Goal: Book appointment/travel/reservation

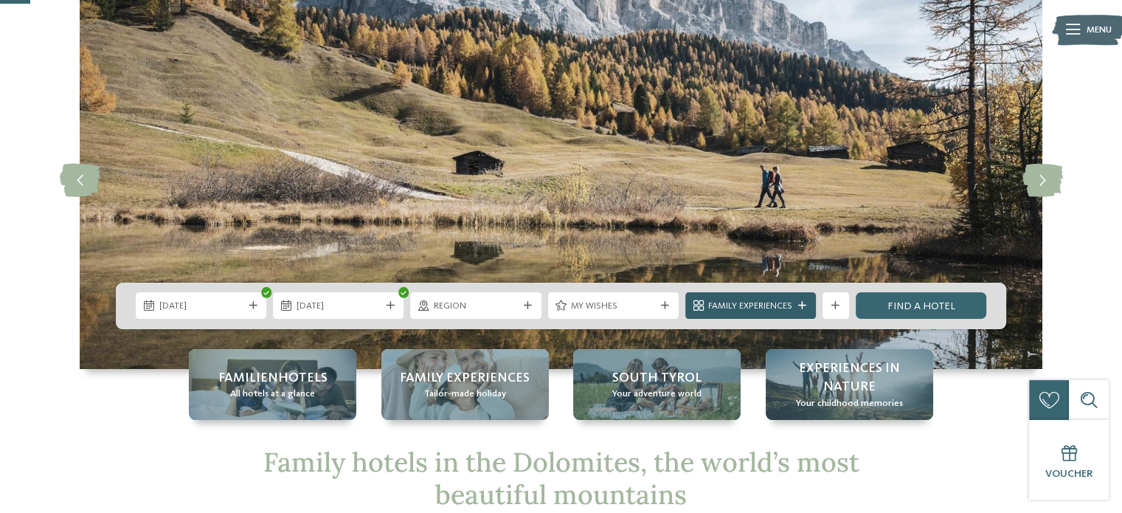
click at [806, 305] on icon at bounding box center [802, 306] width 8 height 8
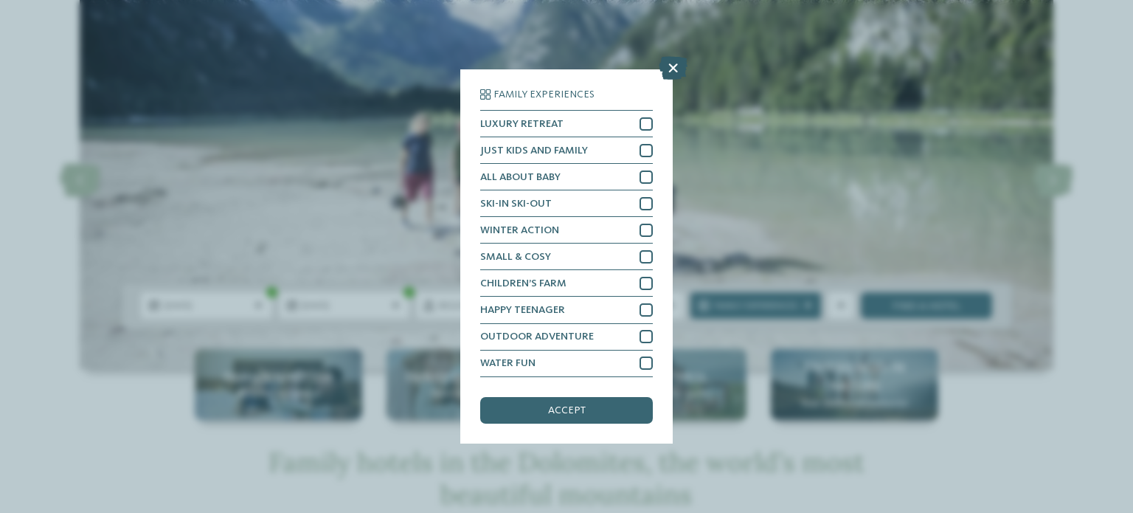
click at [670, 66] on icon at bounding box center [673, 69] width 29 height 24
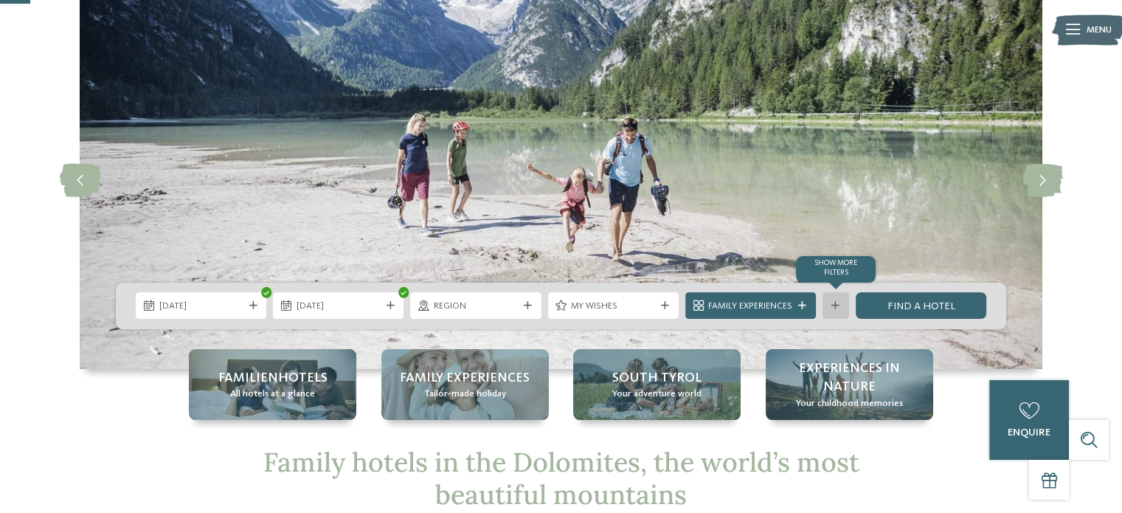
click at [835, 305] on icon at bounding box center [836, 306] width 8 height 8
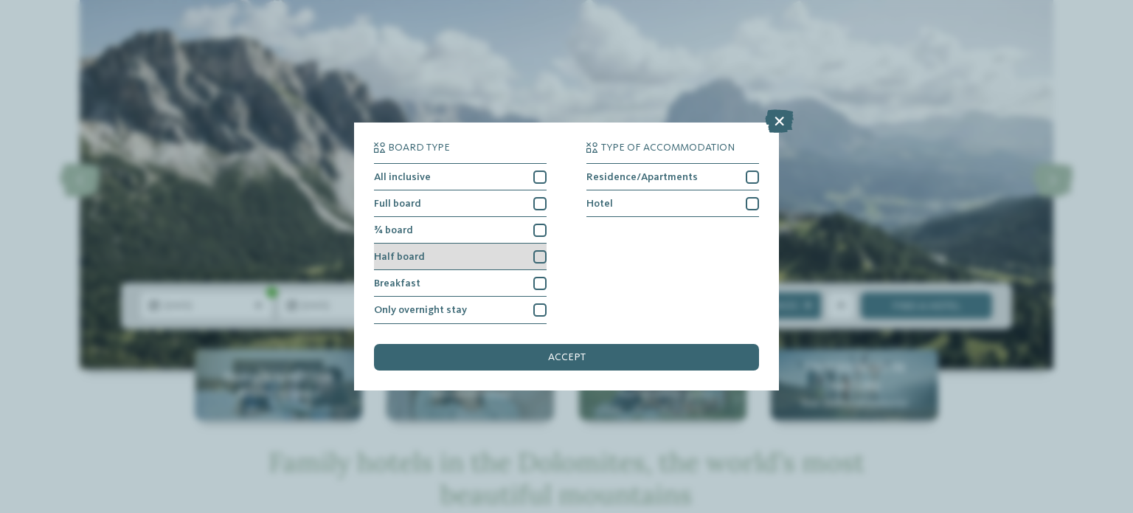
click at [474, 257] on div "Half board" at bounding box center [460, 256] width 173 height 27
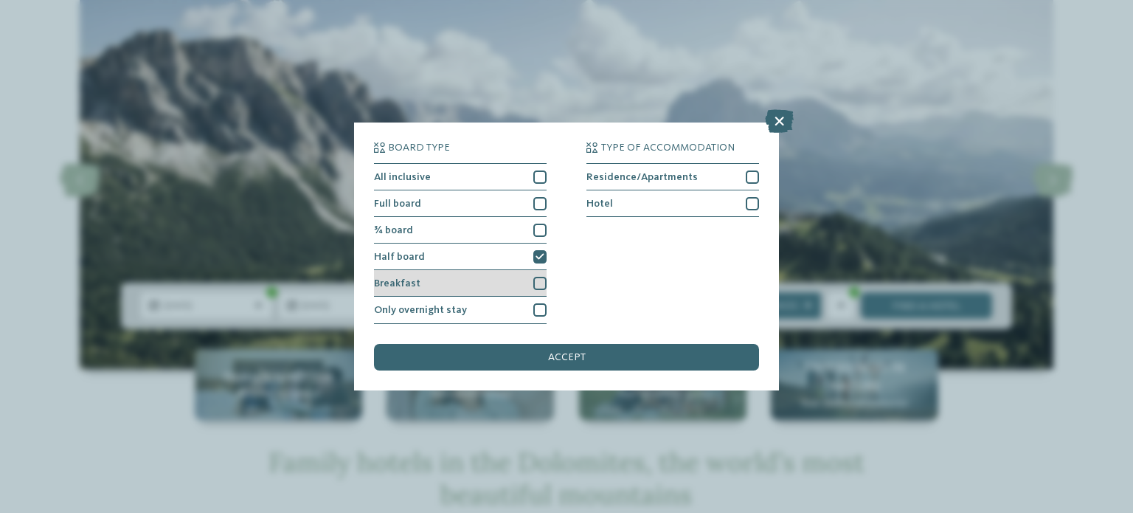
click at [488, 286] on div "Breakfast" at bounding box center [460, 283] width 173 height 27
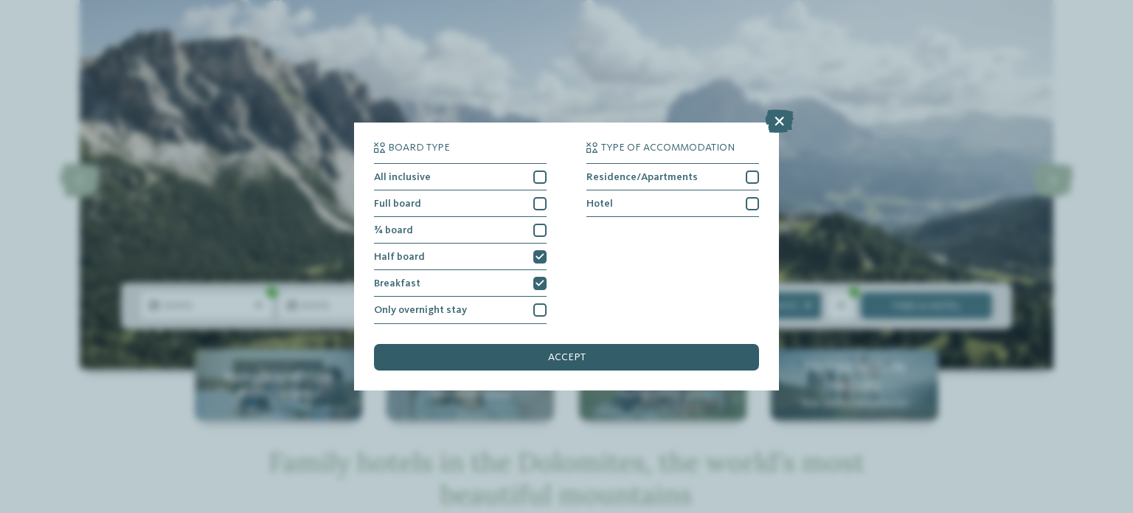
click at [585, 350] on div "accept" at bounding box center [566, 357] width 385 height 27
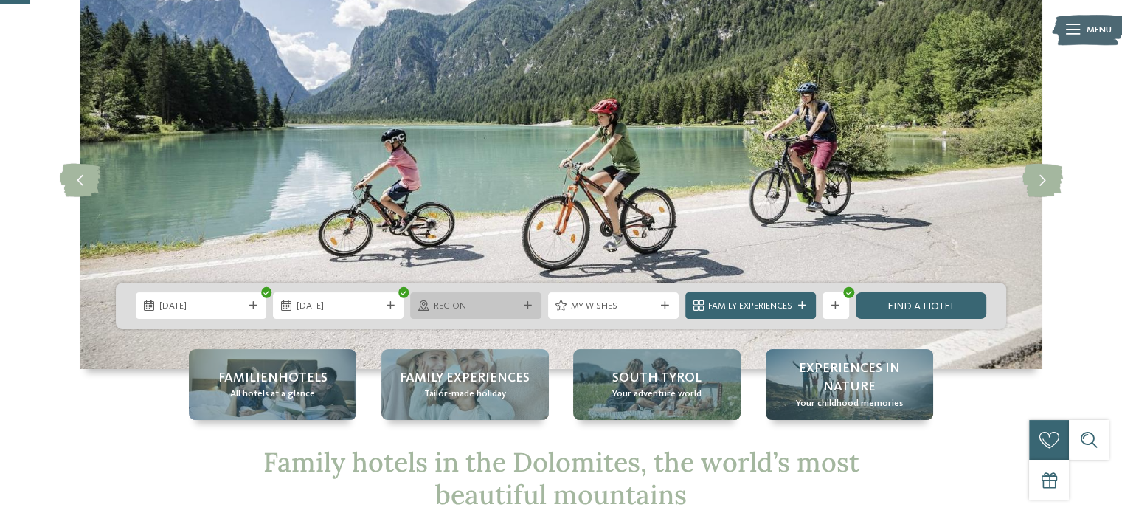
click at [532, 306] on div at bounding box center [527, 306] width 13 height 8
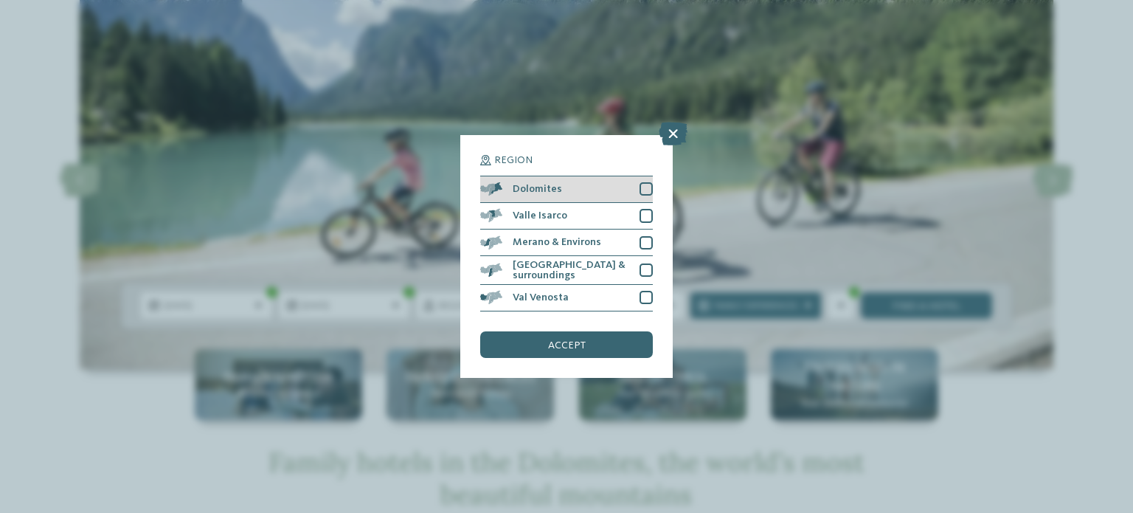
click at [646, 184] on div at bounding box center [646, 188] width 13 height 13
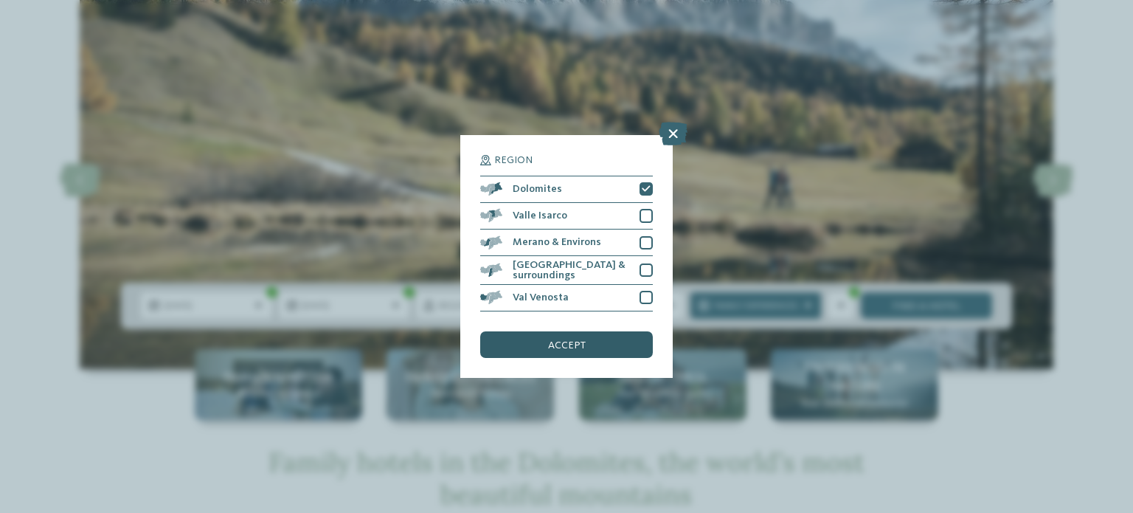
click at [557, 356] on div "accept" at bounding box center [566, 344] width 173 height 27
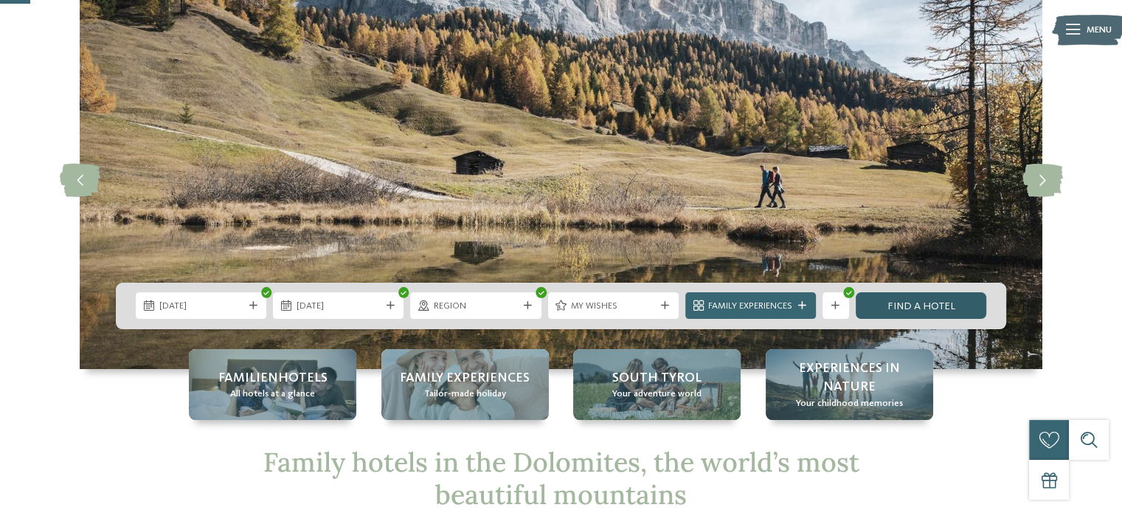
click at [914, 302] on link "Find a hotel" at bounding box center [921, 305] width 131 height 27
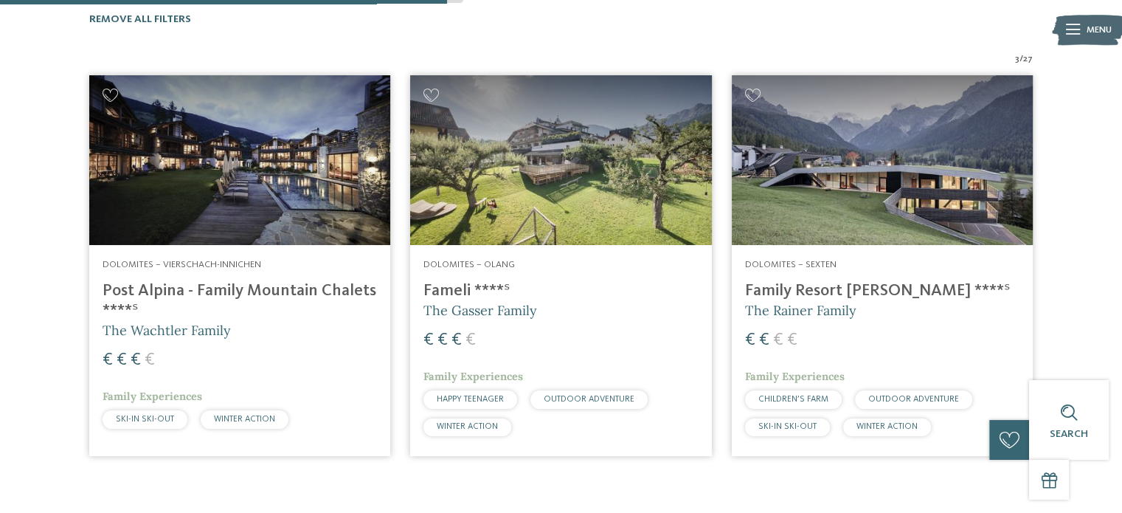
scroll to position [469, 0]
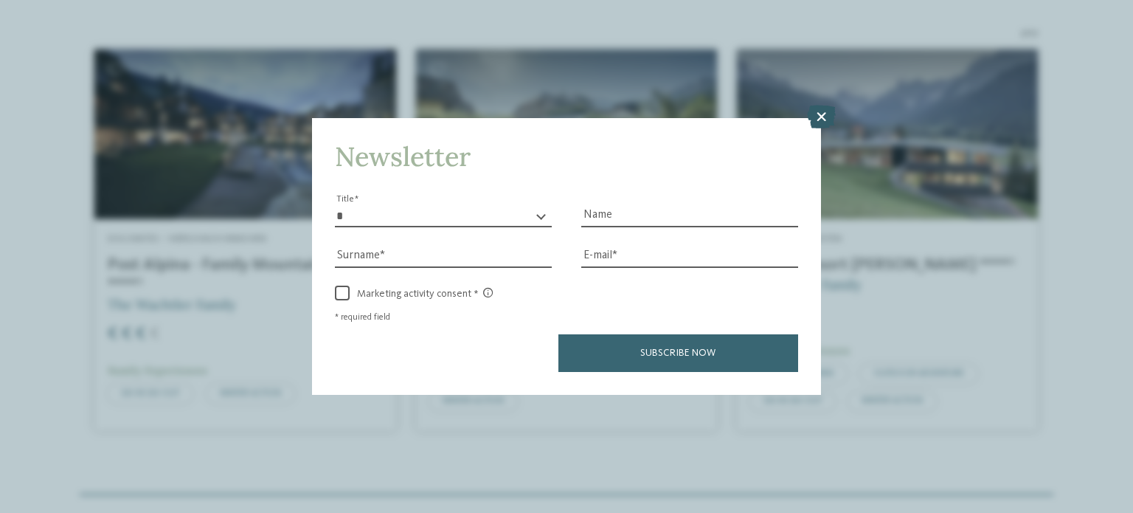
click at [823, 108] on icon at bounding box center [821, 117] width 29 height 24
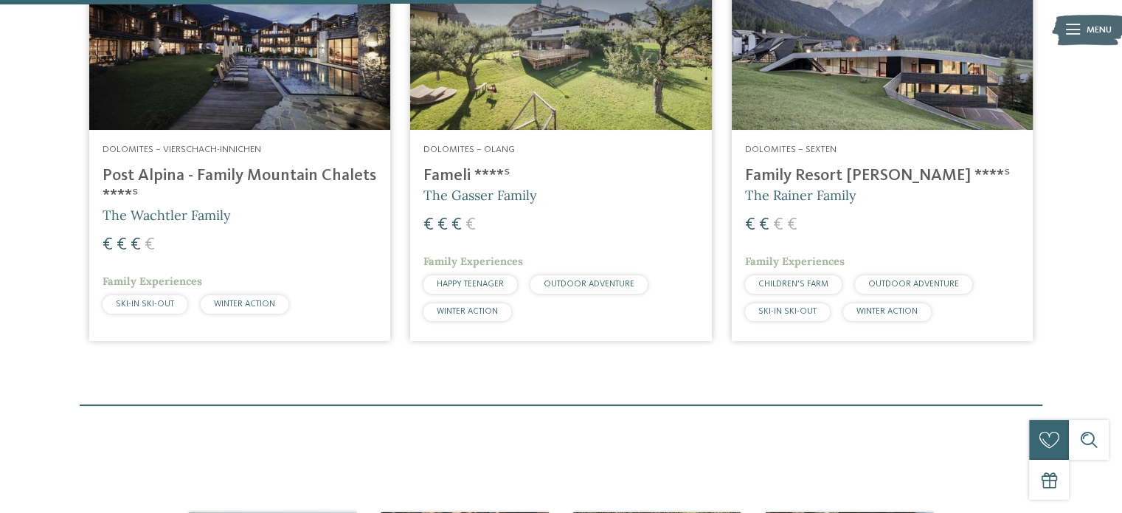
scroll to position [558, 0]
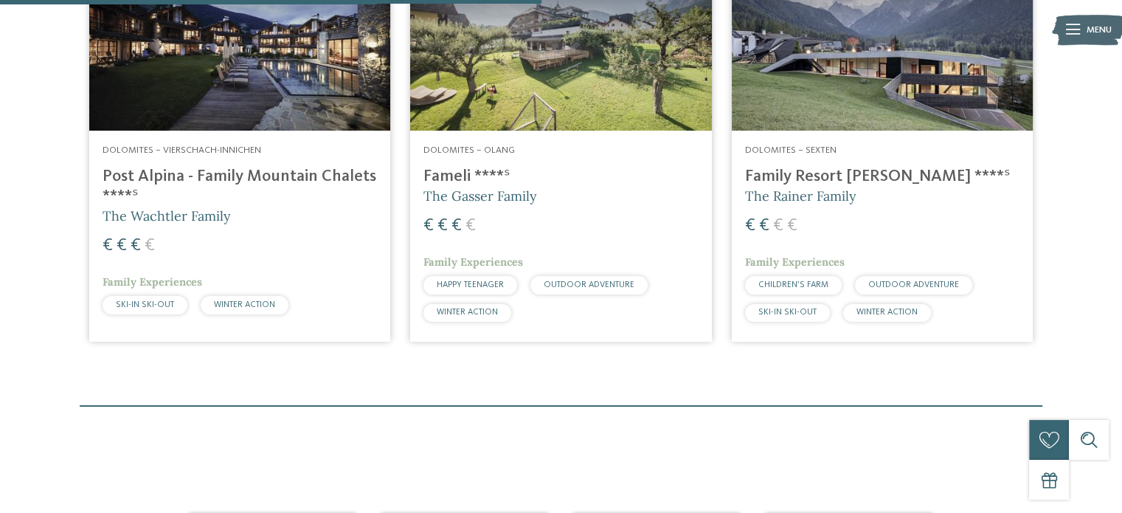
click at [555, 131] on div "Dolomites – Olang Fameli ****ˢ The Gasser Family € € € € Family Experiences HAP…" at bounding box center [560, 237] width 301 height 212
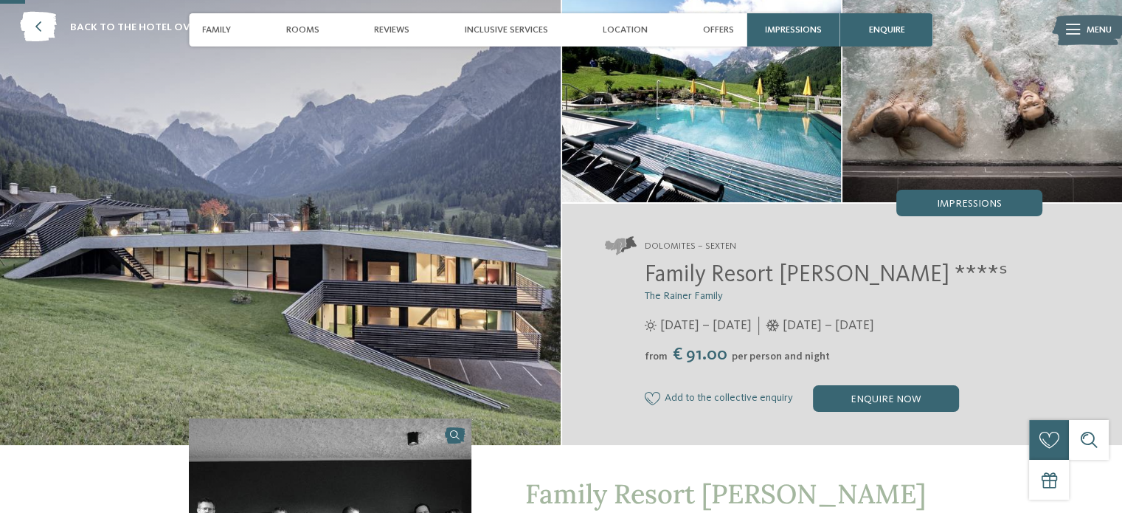
click at [511, 227] on img at bounding box center [280, 219] width 561 height 452
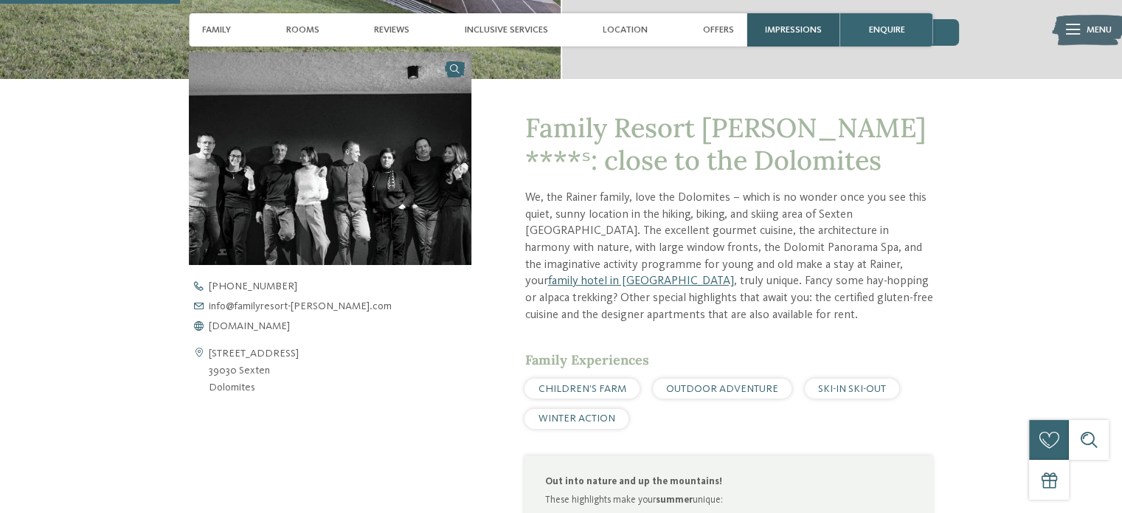
scroll to position [590, 0]
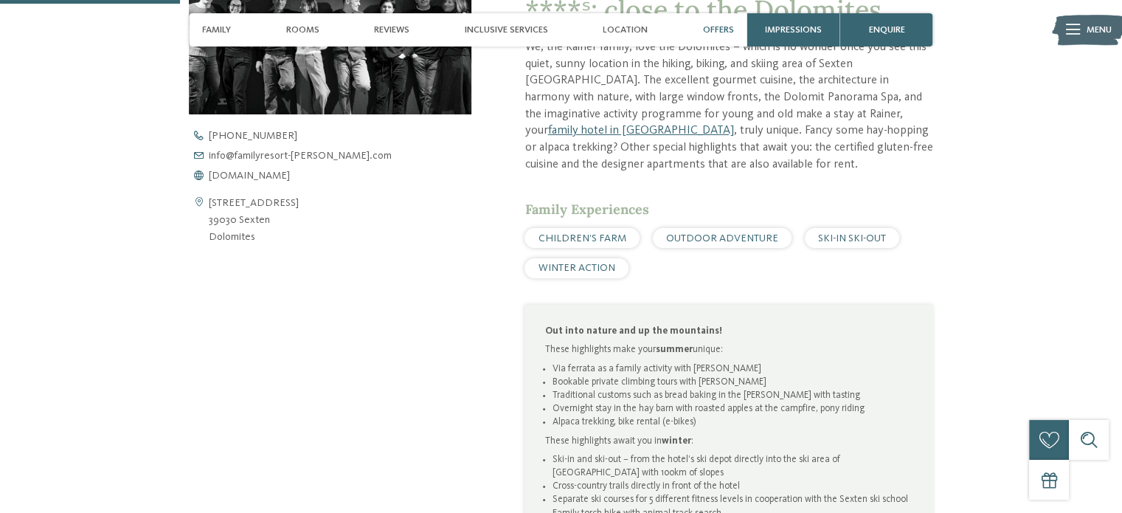
click at [724, 32] on span "Offers" at bounding box center [718, 29] width 31 height 11
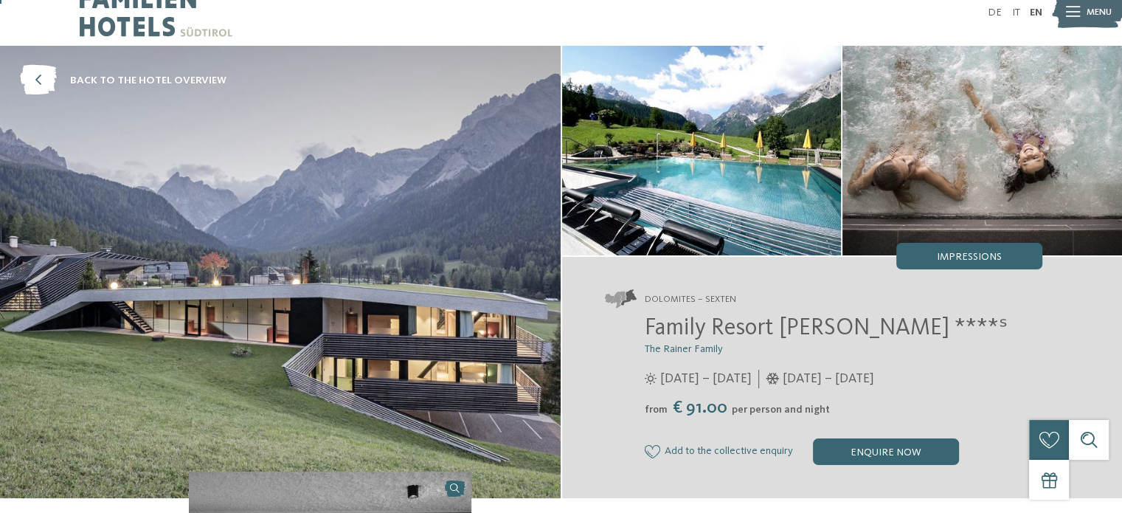
scroll to position [0, 0]
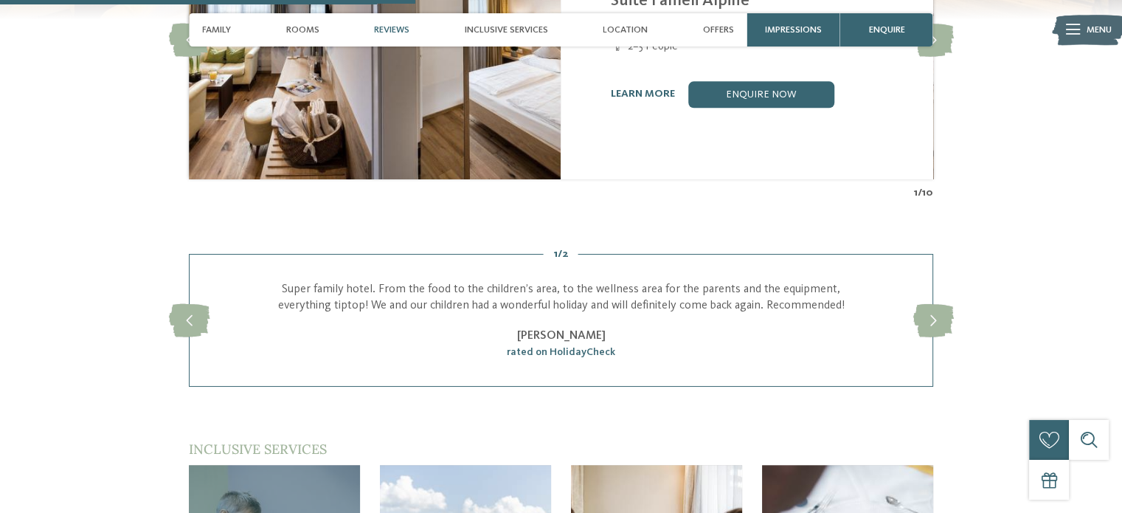
scroll to position [1682, 0]
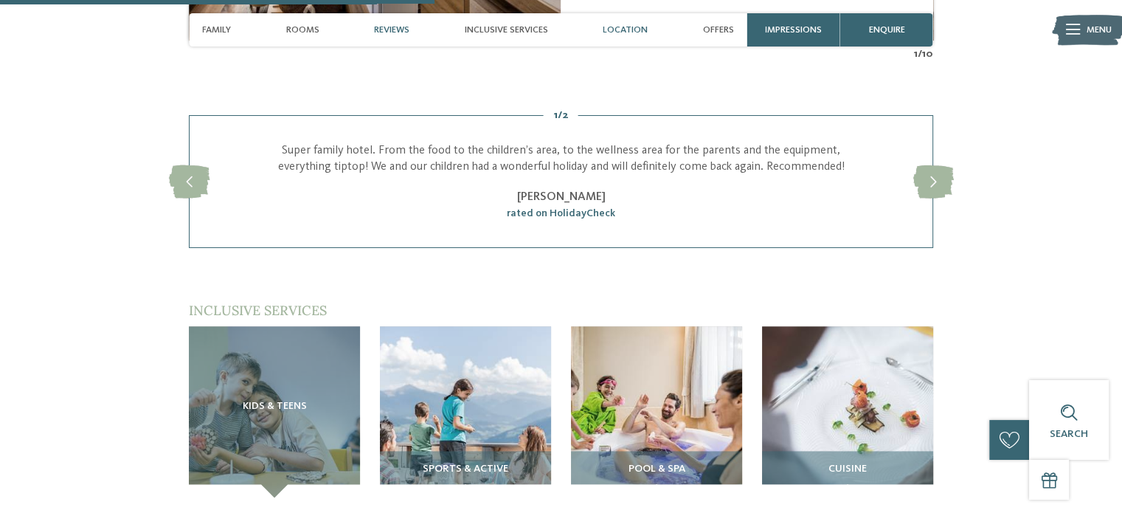
click at [621, 29] on span "Location" at bounding box center [625, 29] width 45 height 11
click at [621, 25] on span "Location" at bounding box center [625, 29] width 45 height 11
click at [637, 27] on span "Location" at bounding box center [625, 29] width 45 height 11
click at [624, 35] on span "Location" at bounding box center [625, 29] width 45 height 11
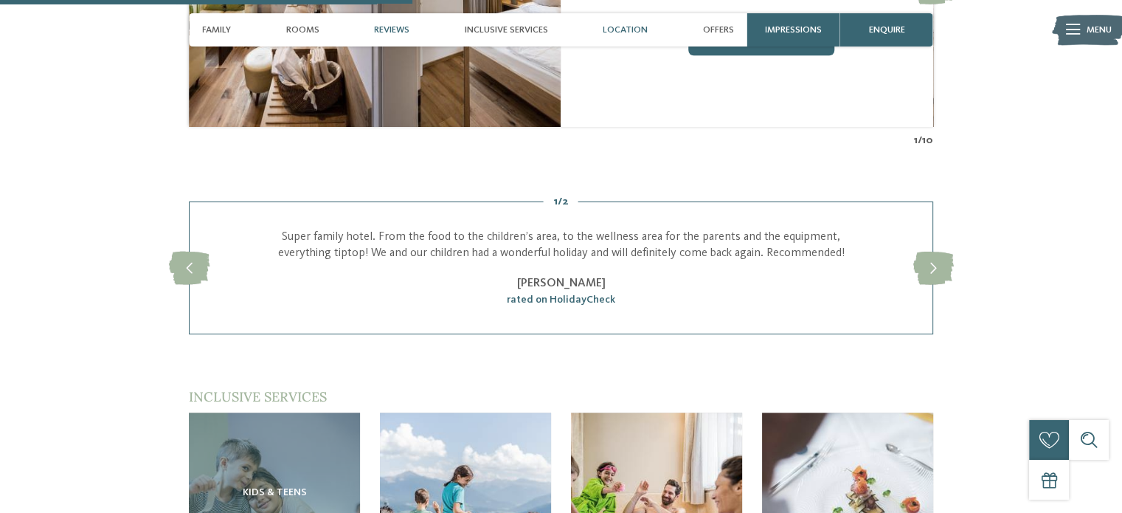
scroll to position [1535, 0]
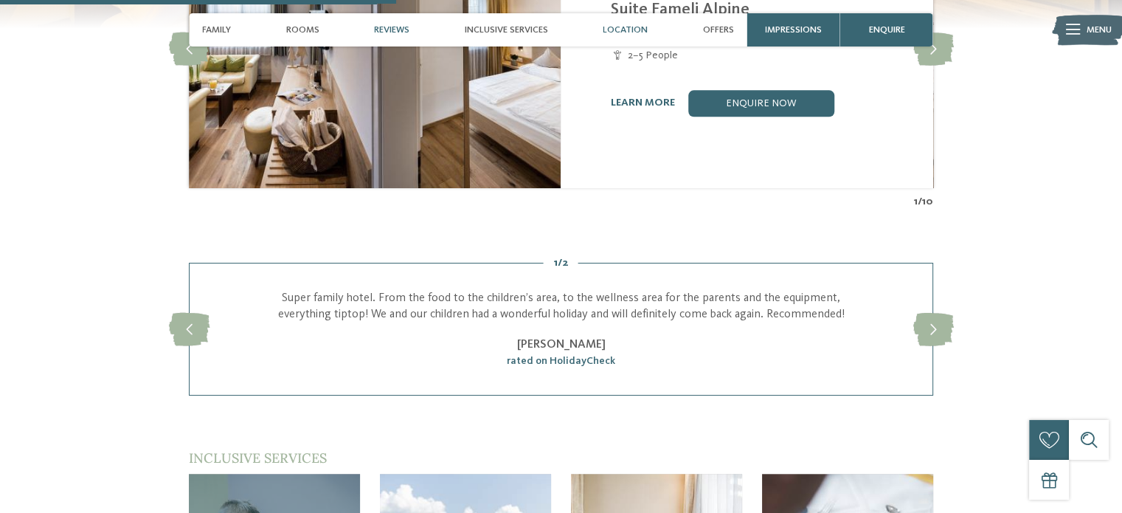
click at [618, 27] on span "Location" at bounding box center [625, 29] width 45 height 11
click at [508, 25] on span "Inclusive services" at bounding box center [506, 29] width 83 height 11
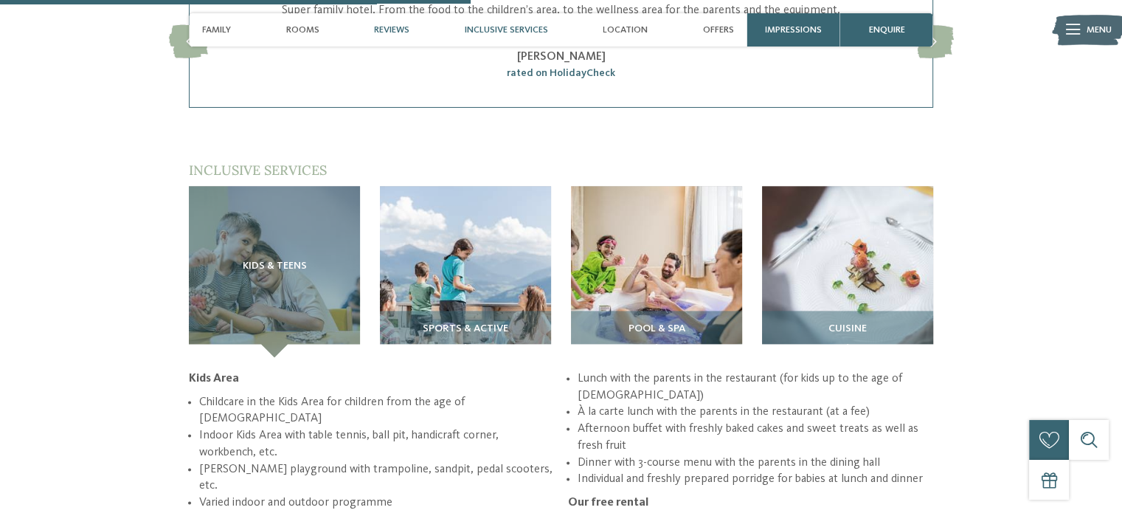
scroll to position [1859, 0]
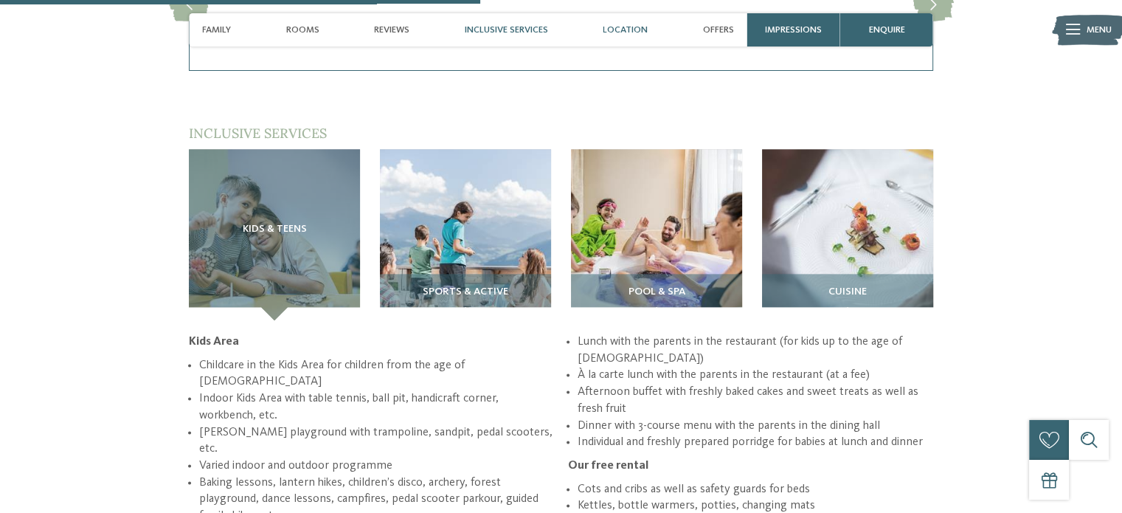
click at [620, 31] on span "Location" at bounding box center [625, 29] width 45 height 11
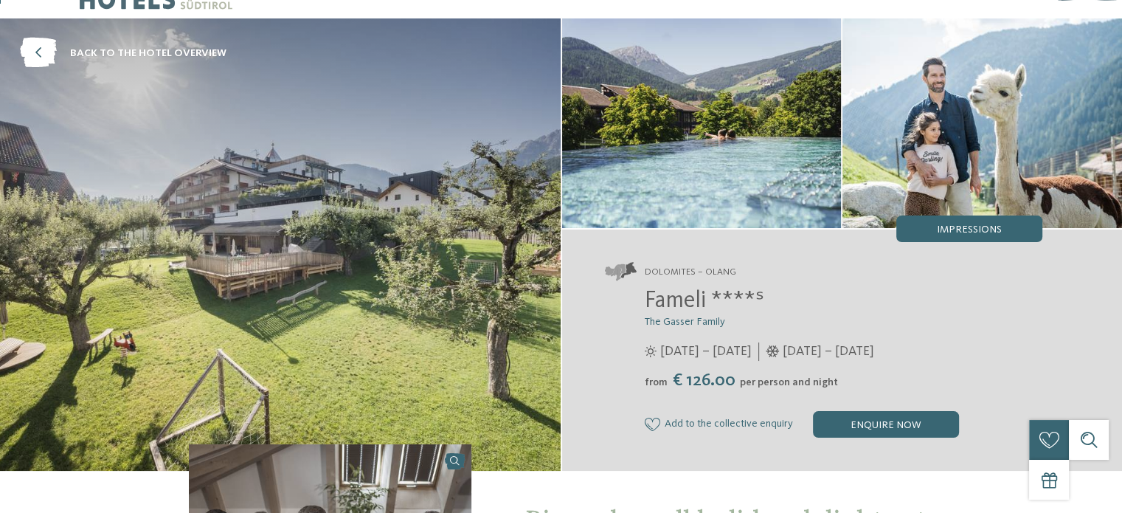
scroll to position [0, 0]
